Goal: Check status

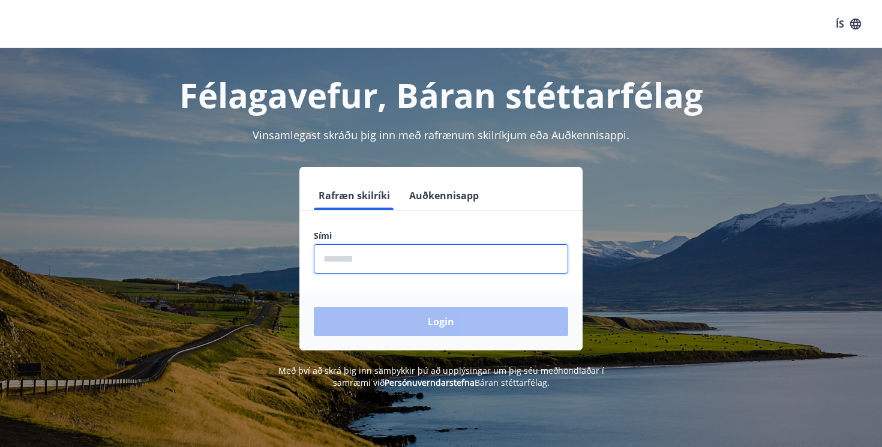
click at [371, 270] on input "phone" at bounding box center [441, 258] width 254 height 29
type input "********"
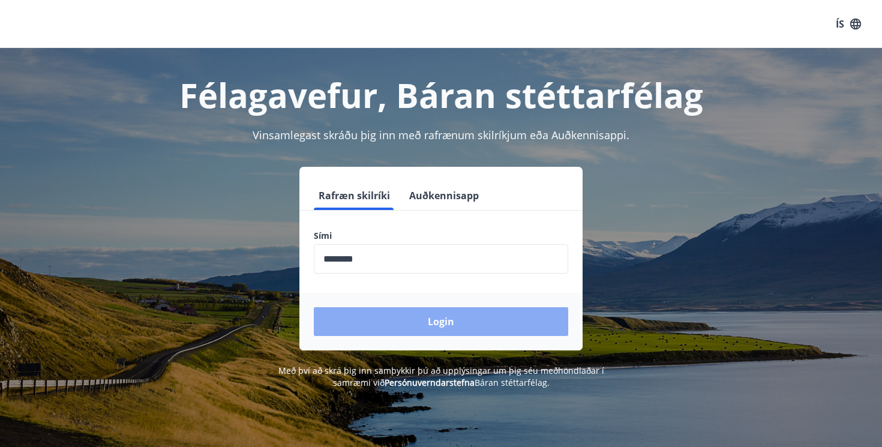
click at [387, 318] on button "Login" at bounding box center [441, 321] width 254 height 29
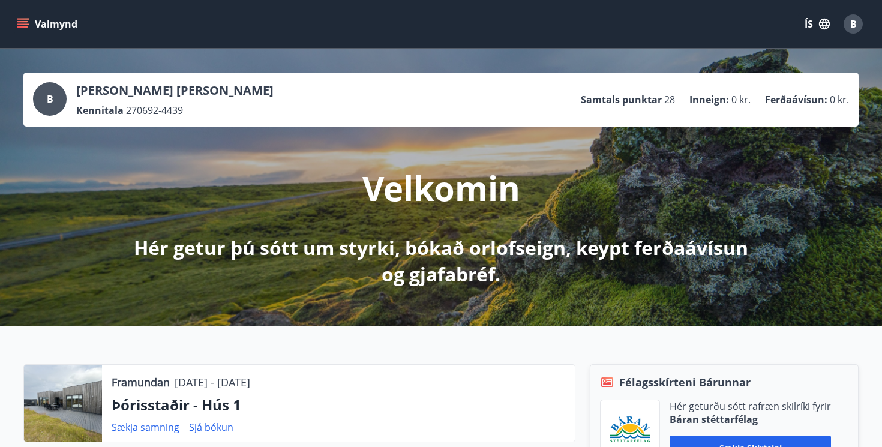
click at [308, 106] on div "B [PERSON_NAME] [PERSON_NAME] Kennitala 270692-4439 Samtals punktar 28 Inneign …" at bounding box center [441, 99] width 816 height 35
click at [820, 23] on icon "button" at bounding box center [823, 23] width 13 height 13
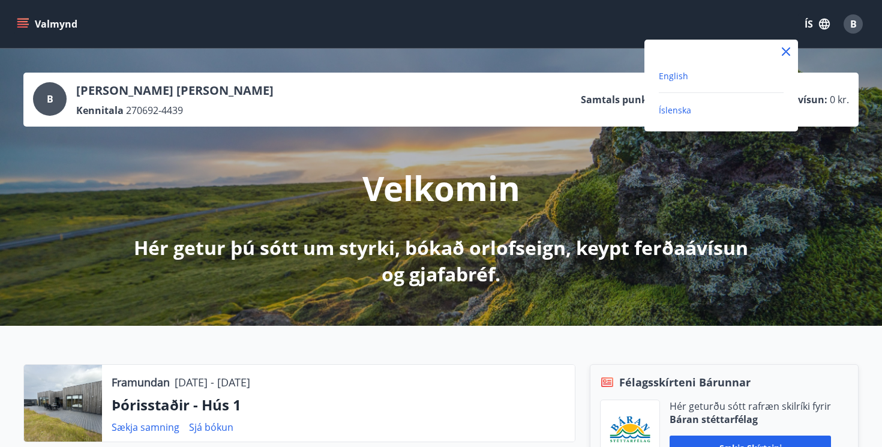
click at [681, 74] on span "English" at bounding box center [673, 75] width 29 height 11
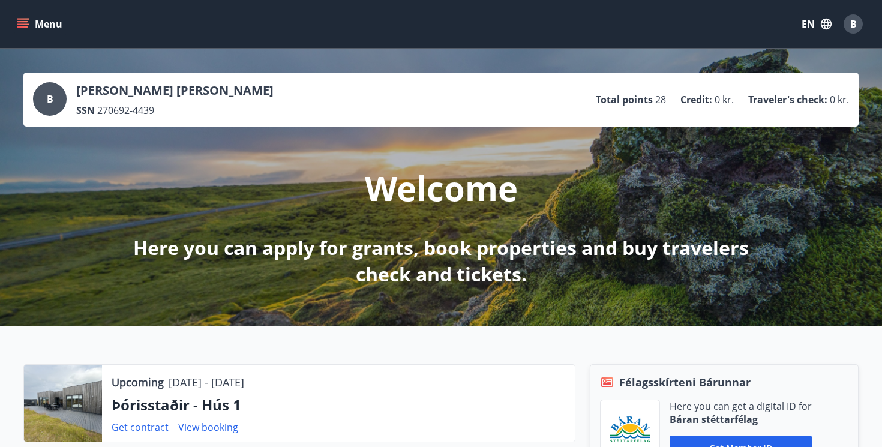
click at [32, 26] on button "Menu" at bounding box center [40, 24] width 53 height 22
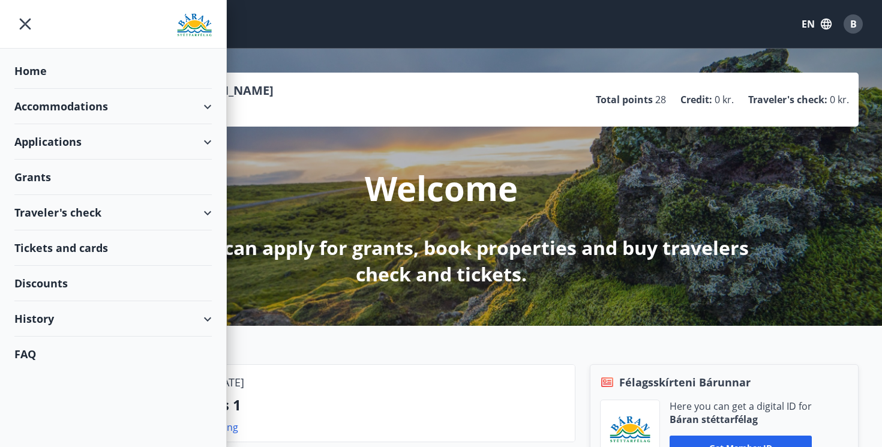
click at [98, 326] on div "History" at bounding box center [112, 318] width 197 height 35
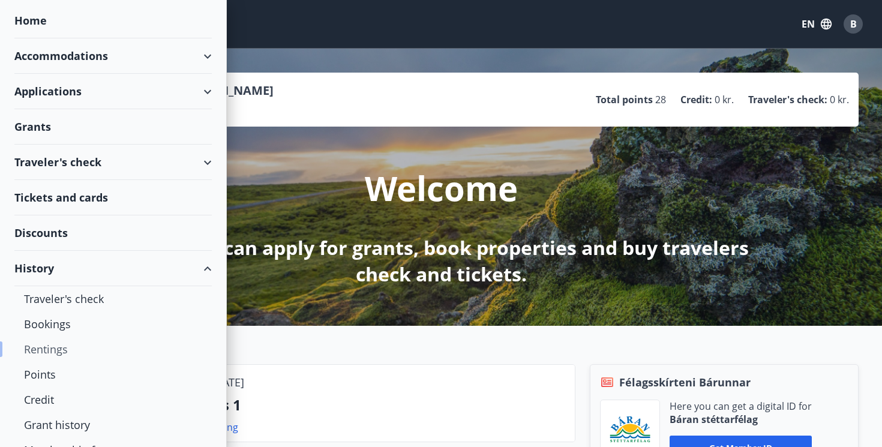
scroll to position [62, 0]
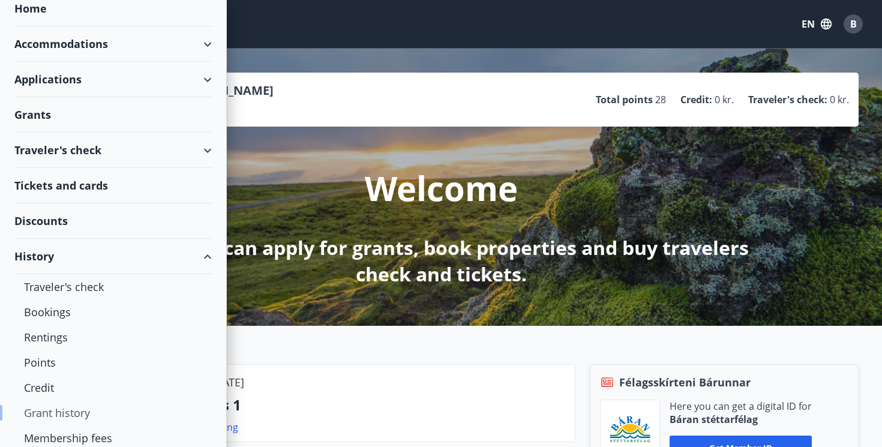
click at [60, 425] on div "Grant history" at bounding box center [113, 412] width 178 height 25
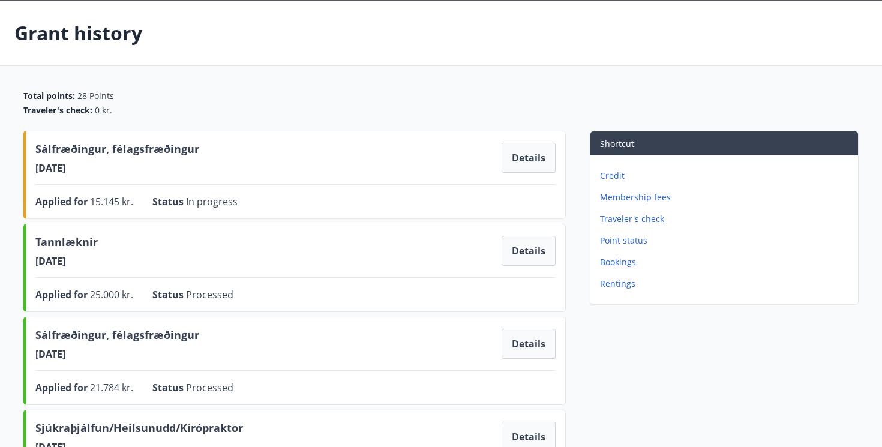
scroll to position [69, 0]
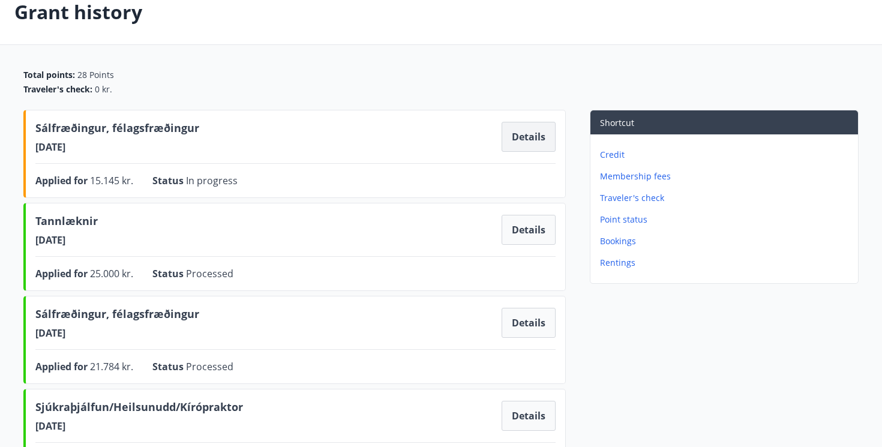
click at [522, 140] on button "Details" at bounding box center [528, 137] width 54 height 30
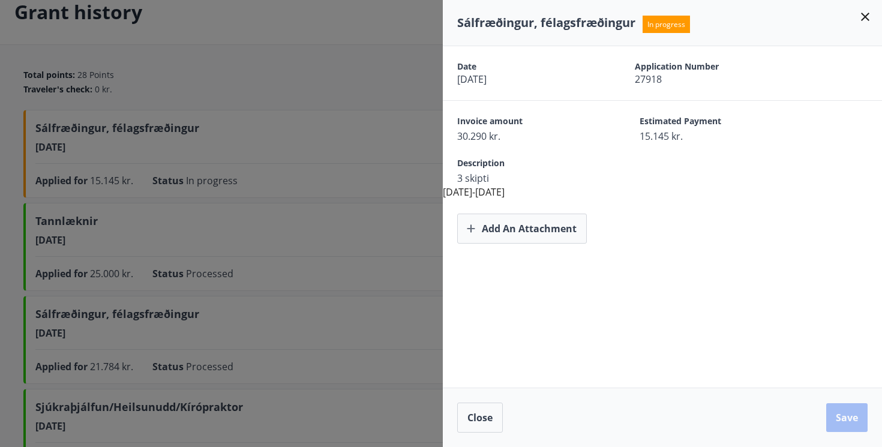
click at [385, 95] on div at bounding box center [441, 223] width 882 height 447
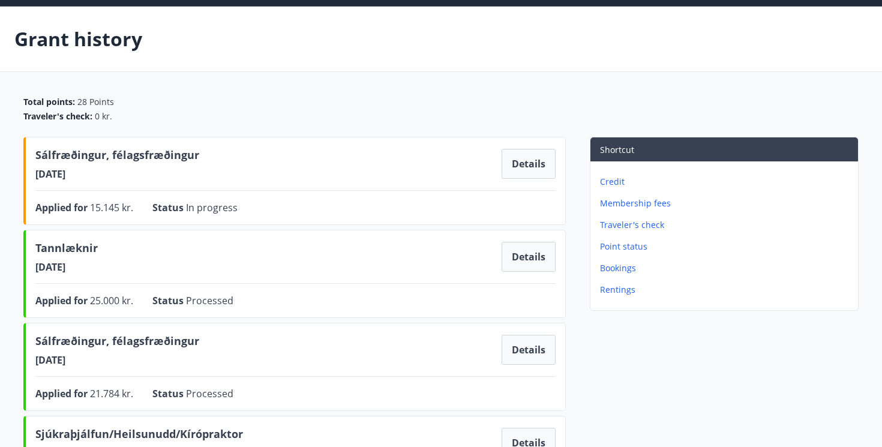
scroll to position [0, 0]
